Goal: Obtain resource: Obtain resource

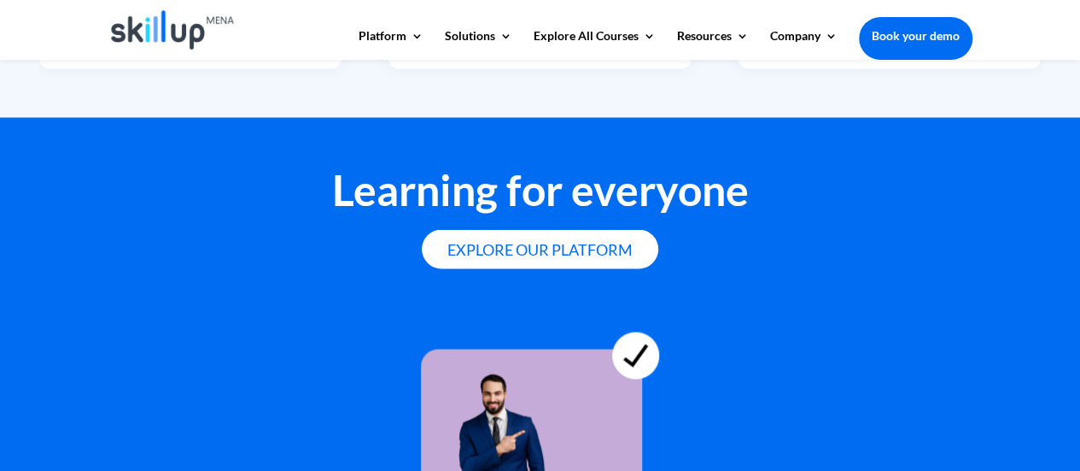
scroll to position [5089, 0]
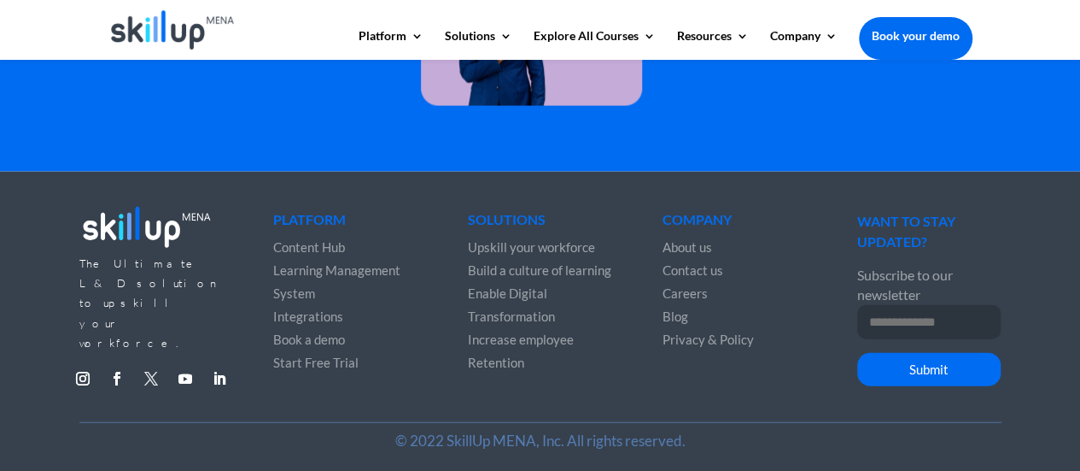
click at [143, 365] on link "Follow" at bounding box center [150, 378] width 27 height 27
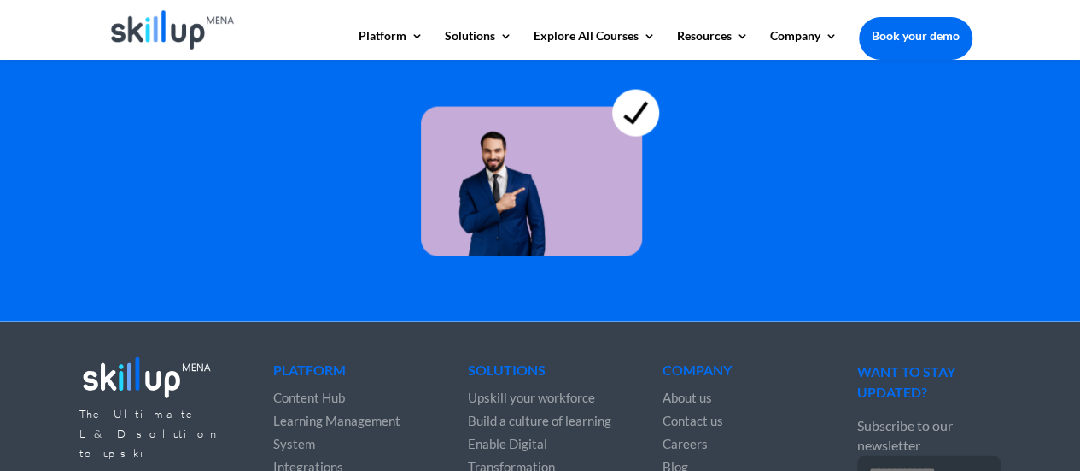
scroll to position [5102, 0]
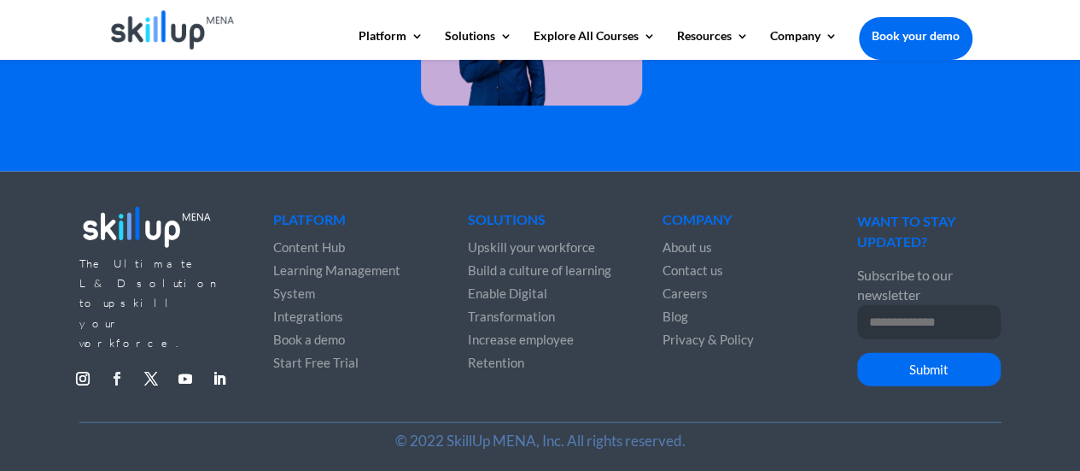
click at [119, 365] on link "Follow" at bounding box center [116, 378] width 27 height 27
